Goal: Task Accomplishment & Management: Manage account settings

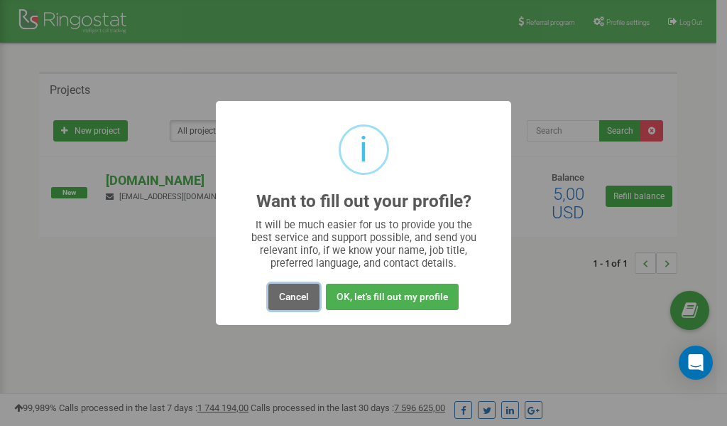
click at [289, 295] on button "Cancel" at bounding box center [294, 296] width 51 height 26
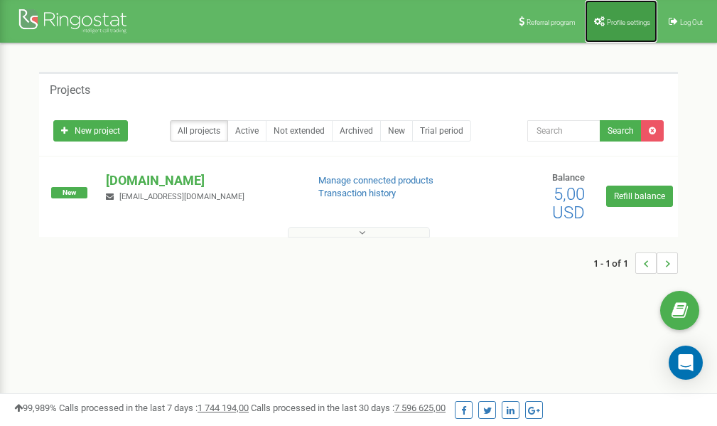
click at [617, 22] on span "Profile settings" at bounding box center [628, 22] width 43 height 8
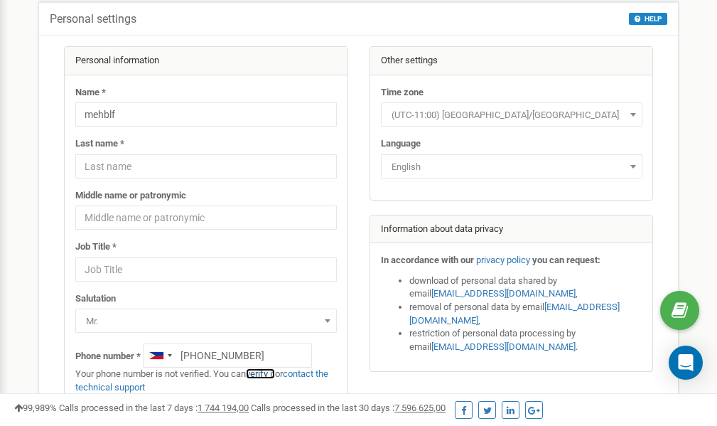
click at [270, 373] on link "verify it" at bounding box center [260, 373] width 29 height 11
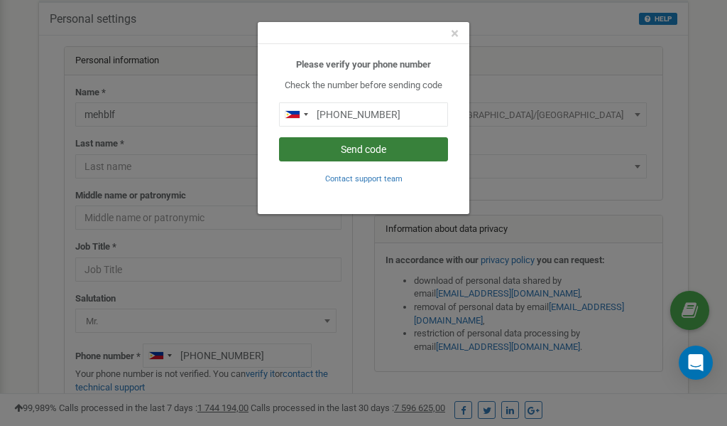
click at [353, 148] on button "Send code" at bounding box center [363, 149] width 169 height 24
